Goal: Task Accomplishment & Management: Complete application form

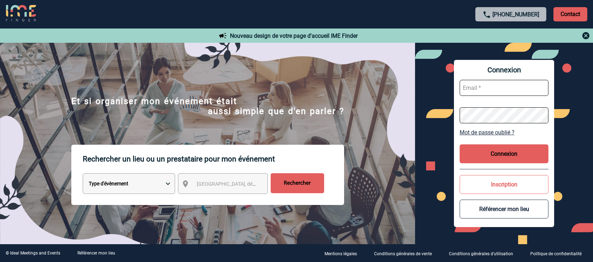
type input "afbonhomme@ime-groupe.com"
click at [505, 153] on button "Connexion" at bounding box center [503, 153] width 89 height 19
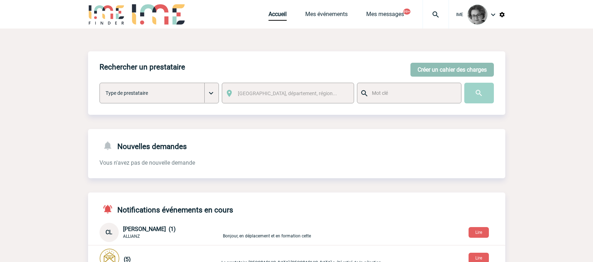
click at [450, 69] on button "Créer un cahier des charges" at bounding box center [451, 70] width 83 height 14
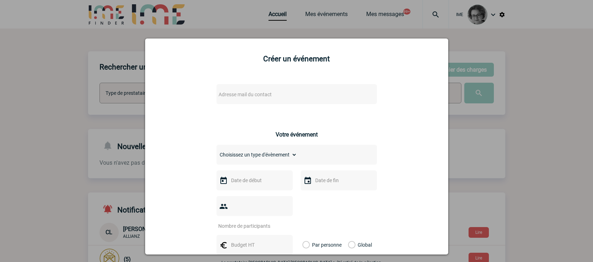
click at [285, 96] on span "Adresse mail du contact" at bounding box center [278, 94] width 125 height 10
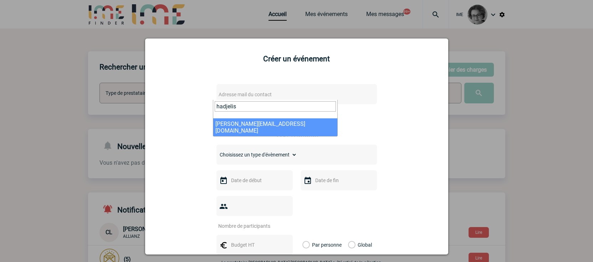
type input "hadjelis"
select select "132717"
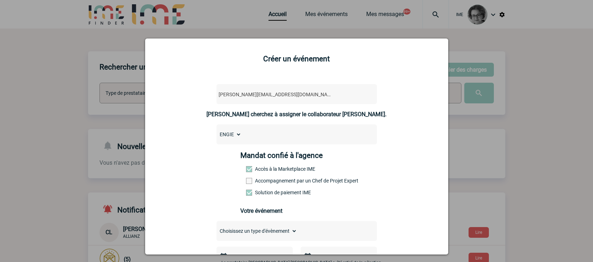
click at [277, 182] on label "Accompagnement par un Chef de Projet Expert" at bounding box center [261, 181] width 31 height 6
click at [0, 0] on input "Accompagnement par un Chef de Projet Expert" at bounding box center [0, 0] width 0 height 0
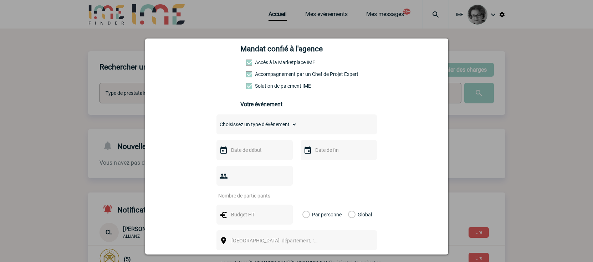
scroll to position [107, 0]
click at [256, 126] on select "Choisissez un type d'évènement Séminaire avec nuitée Séminaire sans nuitée Repa…" at bounding box center [256, 124] width 81 height 10
select select "2"
click at [216, 121] on select "Choisissez un type d'évènement Séminaire avec nuitée Séminaire sans nuitée Repa…" at bounding box center [256, 124] width 81 height 10
click at [255, 154] on input "text" at bounding box center [253, 149] width 49 height 9
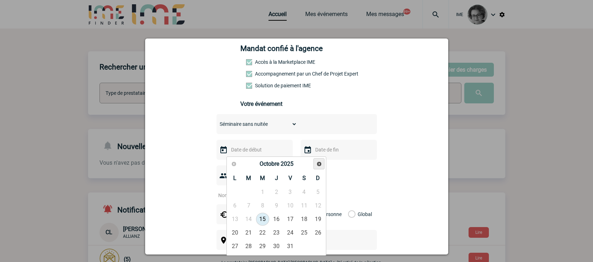
click at [318, 164] on span "Suivant" at bounding box center [319, 164] width 6 height 6
click at [245, 246] on link "25" at bounding box center [248, 246] width 13 height 13
type input "25-11-2025"
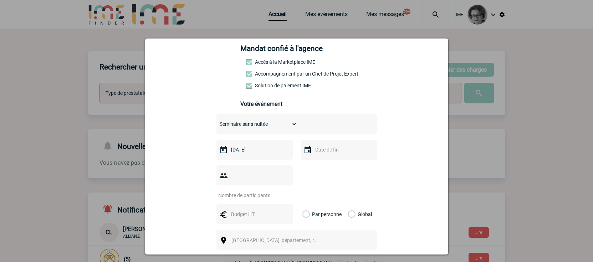
click at [335, 148] on input "text" at bounding box center [337, 149] width 49 height 9
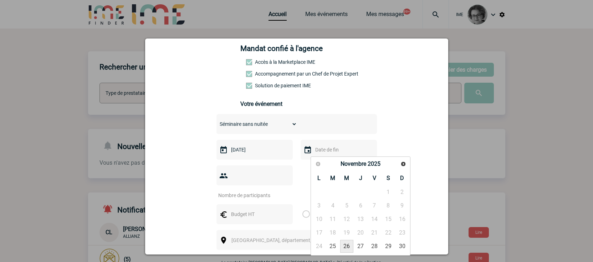
click at [346, 245] on link "26" at bounding box center [346, 246] width 13 height 13
type input "26-11-2025"
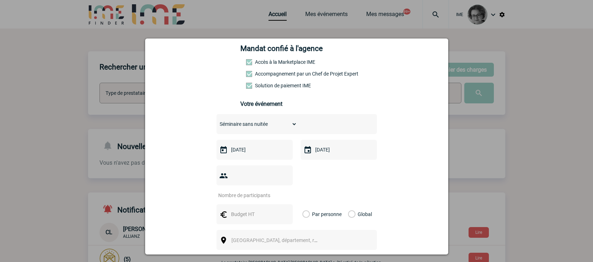
click at [261, 191] on input "number" at bounding box center [249, 195] width 67 height 9
type input "21"
click at [233, 210] on input "text" at bounding box center [253, 214] width 49 height 9
type input "5000"
click at [350, 204] on label "Global" at bounding box center [350, 214] width 5 height 20
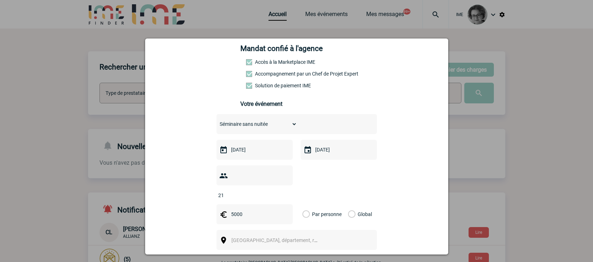
click at [0, 0] on input "Global" at bounding box center [0, 0] width 0 height 0
click at [333, 230] on div "Ville, département, région..." at bounding box center [296, 240] width 160 height 20
click at [303, 235] on span "Ville, département, région..." at bounding box center [277, 240] width 98 height 10
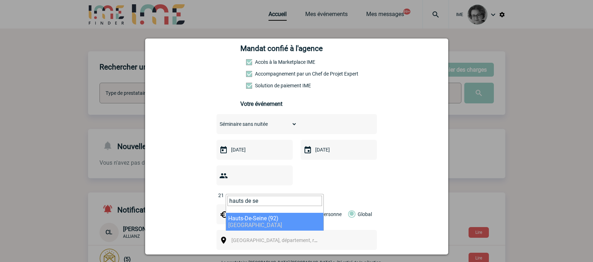
type input "hauts de se"
select select "25"
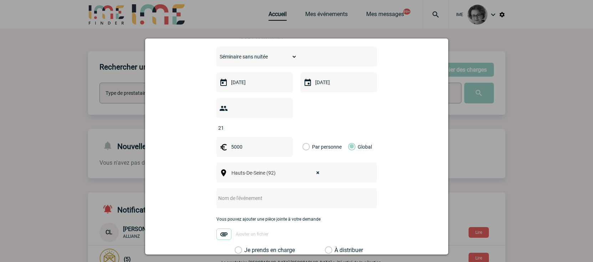
scroll to position [178, 0]
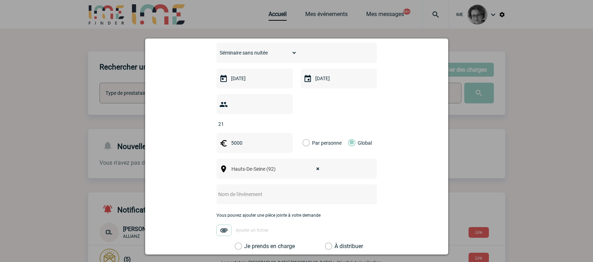
click at [272, 190] on input "text" at bounding box center [286, 194] width 141 height 9
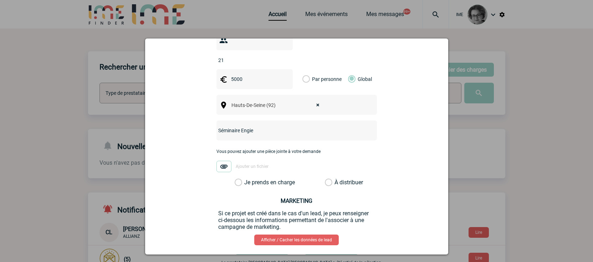
scroll to position [249, 0]
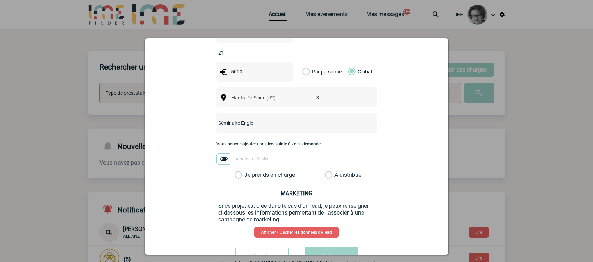
type input "Séminaire Engie"
click at [247, 171] on label "Je prends en charge" at bounding box center [241, 174] width 12 height 7
click at [0, 0] on input "Je prends en charge" at bounding box center [0, 0] width 0 height 0
click at [327, 247] on button "Valider" at bounding box center [330, 257] width 53 height 20
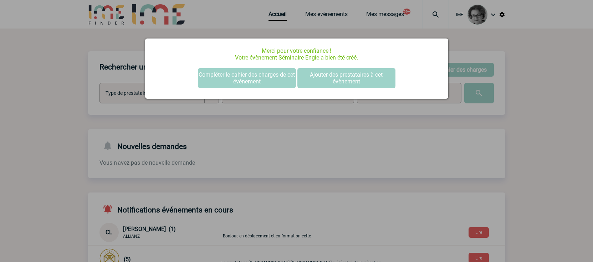
scroll to position [0, 0]
click at [335, 82] on button "Ajouter des prestataires à cet évènement" at bounding box center [346, 78] width 98 height 20
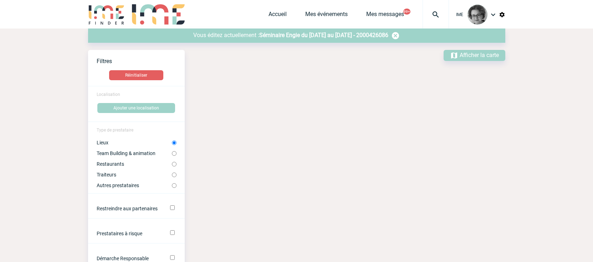
click at [296, 31] on div "Vous éditez actuellement : Séminaire Engie du [DATE] au [DATE] - 2000426086" at bounding box center [296, 36] width 417 height 14
click at [304, 36] on span "Séminaire Engie du [DATE] au [DATE] - 2000426086" at bounding box center [323, 35] width 129 height 7
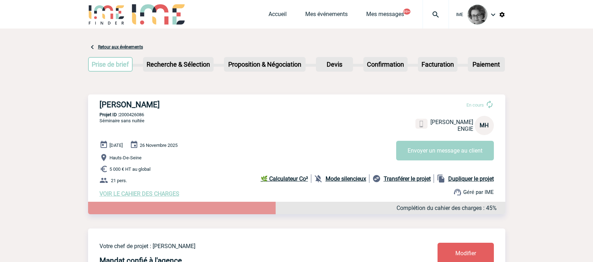
drag, startPoint x: 100, startPoint y: 105, endPoint x: 218, endPoint y: 103, distance: 118.0
click at [218, 103] on h3 "ENGIE - Marie-Gabrielle HADJELIS" at bounding box center [206, 104] width 214 height 9
copy h3 "ENGIE - Marie-Gabrielle HADJELIS"
click at [210, 187] on div "25 Novembre 2025 26 Novembre 2025 Hauts-De-Seine 5 000 € HT au global 21 pers. …" at bounding box center [302, 168] width 406 height 57
drag, startPoint x: 148, startPoint y: 116, endPoint x: 120, endPoint y: 116, distance: 27.1
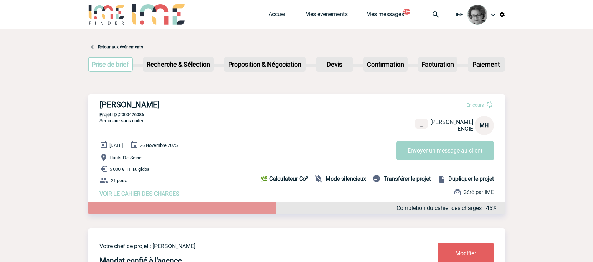
click at [120, 116] on p "Projet ID : 2000426086" at bounding box center [296, 114] width 417 height 5
copy p "2000426086"
click at [344, 222] on div "ENGIE - Marie-Gabrielle HADJELIS En cours Marie-Gabrielle HADJELIS ENGIE MH Env…" at bounding box center [296, 161] width 417 height 134
drag, startPoint x: 150, startPoint y: 115, endPoint x: 120, endPoint y: 115, distance: 29.9
click at [120, 115] on p "Projet ID : 2000426086" at bounding box center [296, 114] width 417 height 5
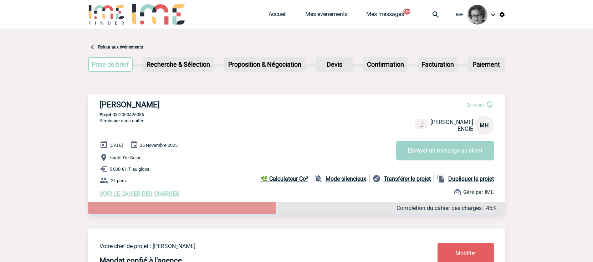
copy p "2000426086"
drag, startPoint x: 563, startPoint y: 178, endPoint x: 567, endPoint y: 162, distance: 16.3
click at [321, 12] on link "Mes événements" at bounding box center [326, 16] width 42 height 10
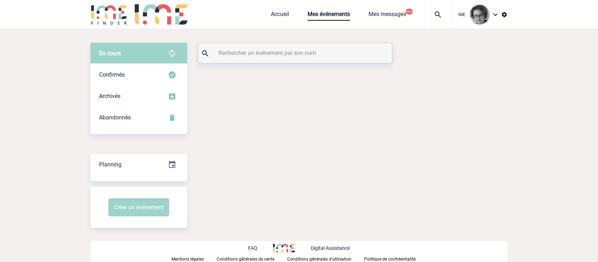
click at [280, 50] on input "text" at bounding box center [296, 53] width 159 height 10
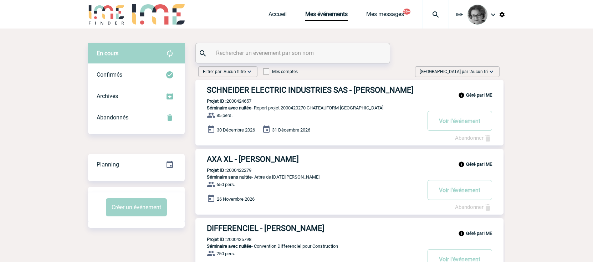
click at [245, 53] on input "text" at bounding box center [293, 53] width 159 height 10
type input "delaine"
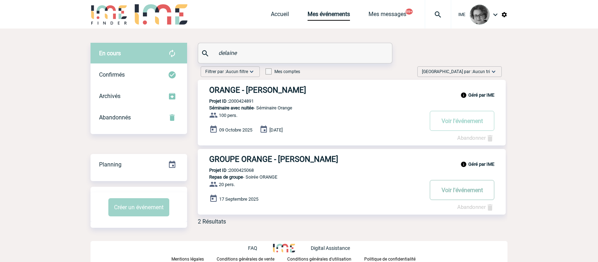
click at [460, 189] on button "Voir l'événement" at bounding box center [462, 190] width 65 height 20
